Goal: Information Seeking & Learning: Learn about a topic

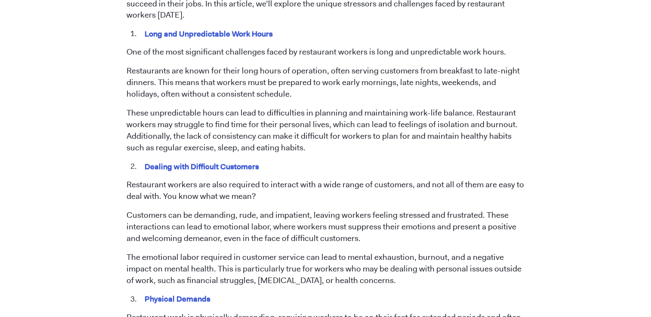
scroll to position [470, 0]
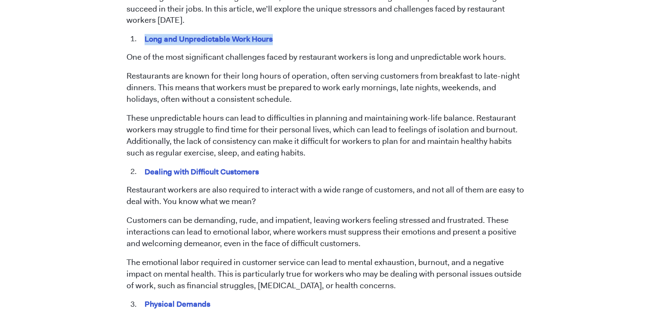
drag, startPoint x: 145, startPoint y: 40, endPoint x: 277, endPoint y: 35, distance: 131.2
click at [277, 35] on li "Long and Unpredictable Work Hours" at bounding box center [331, 39] width 386 height 11
drag, startPoint x: 277, startPoint y: 35, endPoint x: 264, endPoint y: 34, distance: 13.0
copy mark "Long and Unpredictable Work Hours"
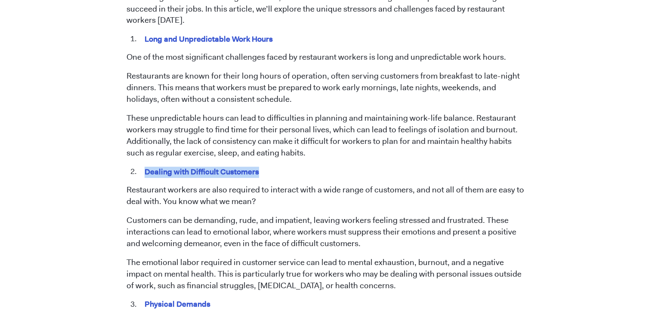
drag, startPoint x: 145, startPoint y: 172, endPoint x: 268, endPoint y: 175, distance: 123.0
click at [268, 175] on li "Dealing with Difficult Customers" at bounding box center [331, 171] width 386 height 11
drag, startPoint x: 268, startPoint y: 175, endPoint x: 253, endPoint y: 175, distance: 15.1
copy mark "Dealing with Difficult Customers"
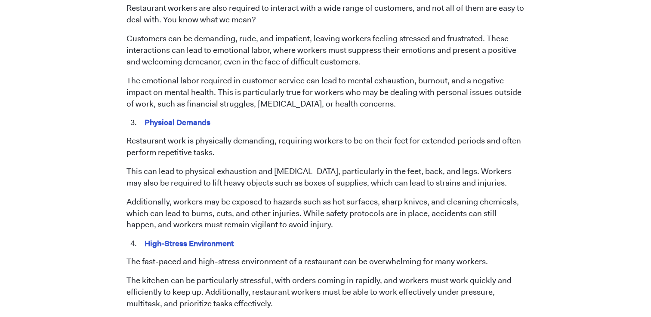
scroll to position [676, 0]
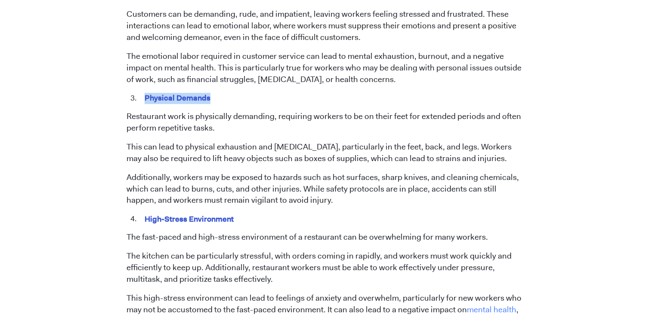
drag, startPoint x: 145, startPoint y: 99, endPoint x: 212, endPoint y: 101, distance: 67.1
click at [212, 101] on li "Physical Demands" at bounding box center [331, 98] width 386 height 11
copy mark "Physical Demands"
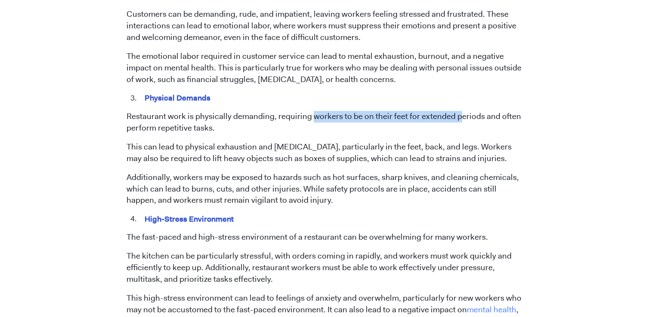
drag, startPoint x: 311, startPoint y: 116, endPoint x: 460, endPoint y: 122, distance: 148.5
click at [460, 122] on p "Restaurant work is physically demanding, requiring workers to be on their feet …" at bounding box center [325, 122] width 398 height 23
click at [394, 133] on p "Restaurant work is physically demanding, requiring workers to be on their feet …" at bounding box center [325, 122] width 398 height 23
drag, startPoint x: 312, startPoint y: 114, endPoint x: 482, endPoint y: 112, distance: 169.9
click at [482, 112] on p "Restaurant work is physically demanding, requiring workers to be on their feet …" at bounding box center [325, 122] width 398 height 23
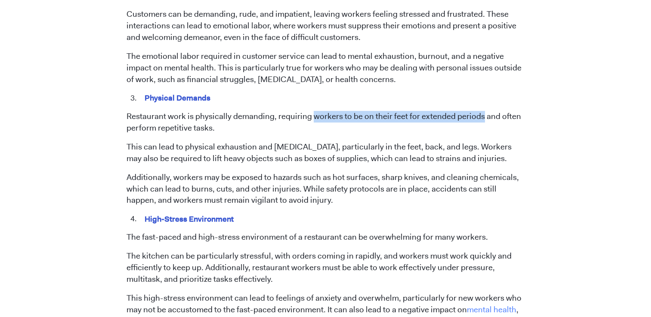
drag, startPoint x: 482, startPoint y: 112, endPoint x: 471, endPoint y: 119, distance: 12.5
copy p "workers to be on their feet for extended periods"
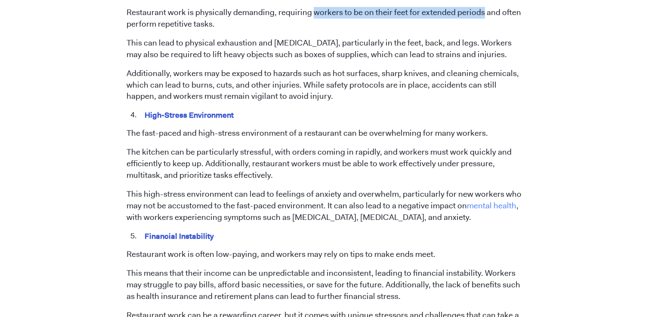
scroll to position [826, 0]
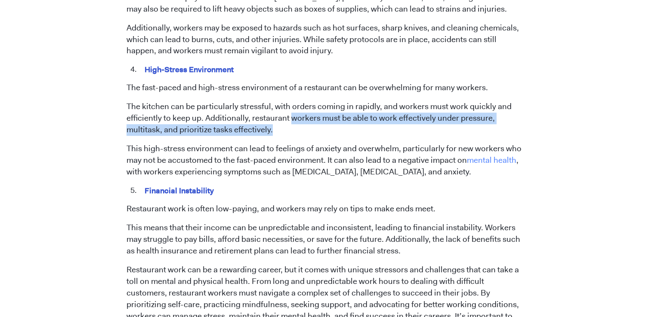
drag, startPoint x: 288, startPoint y: 121, endPoint x: 478, endPoint y: 129, distance: 189.9
click at [478, 129] on p "The kitchen can be particularly stressful, with orders coming in rapidly, and w…" at bounding box center [325, 118] width 398 height 35
drag, startPoint x: 478, startPoint y: 129, endPoint x: 470, endPoint y: 120, distance: 12.8
copy p "workers must be able to work effectively under pressure, multitask, and priorit…"
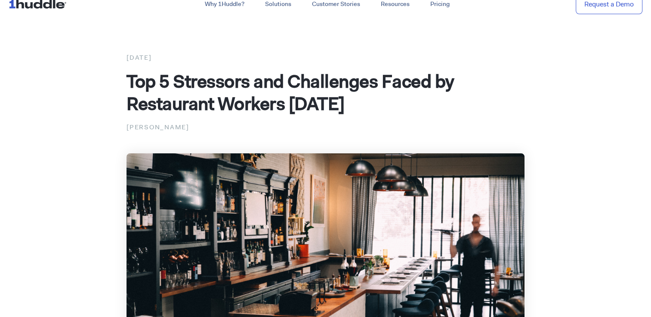
scroll to position [0, 0]
